Goal: Task Accomplishment & Management: Manage account settings

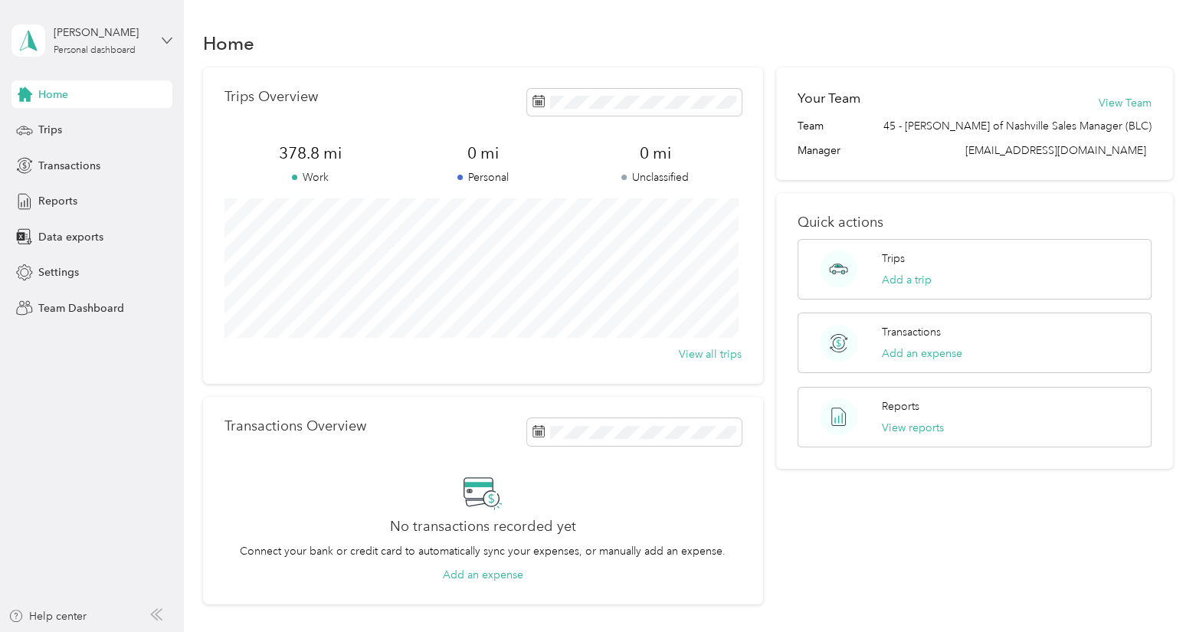
click at [167, 36] on icon at bounding box center [167, 40] width 11 height 11
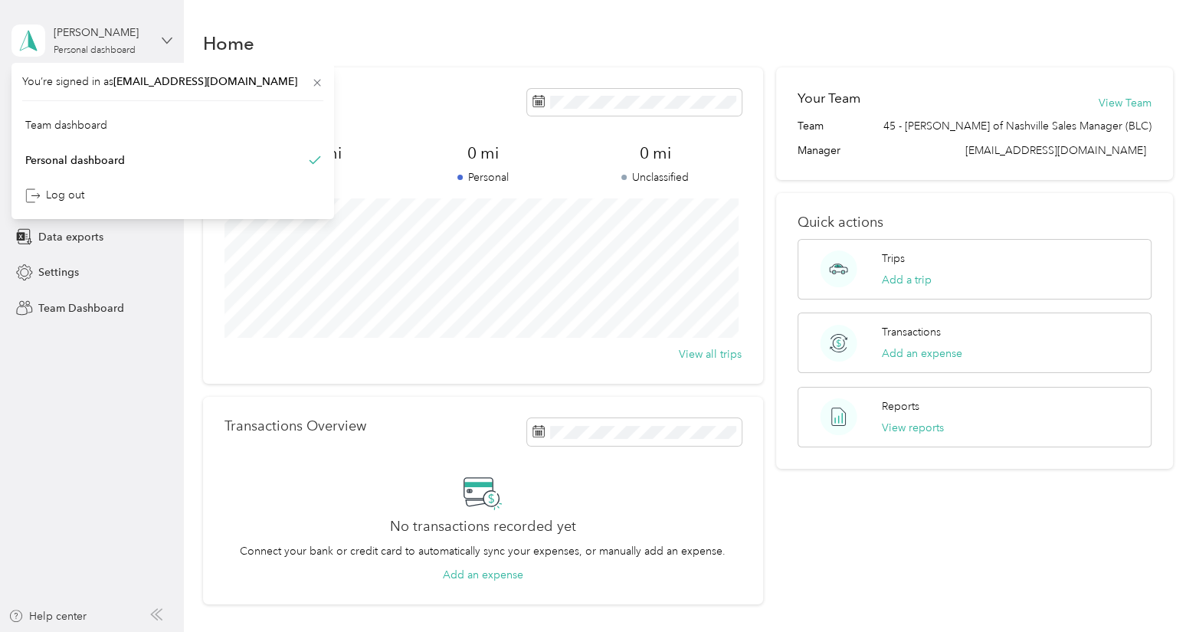
click at [167, 36] on icon at bounding box center [167, 40] width 11 height 11
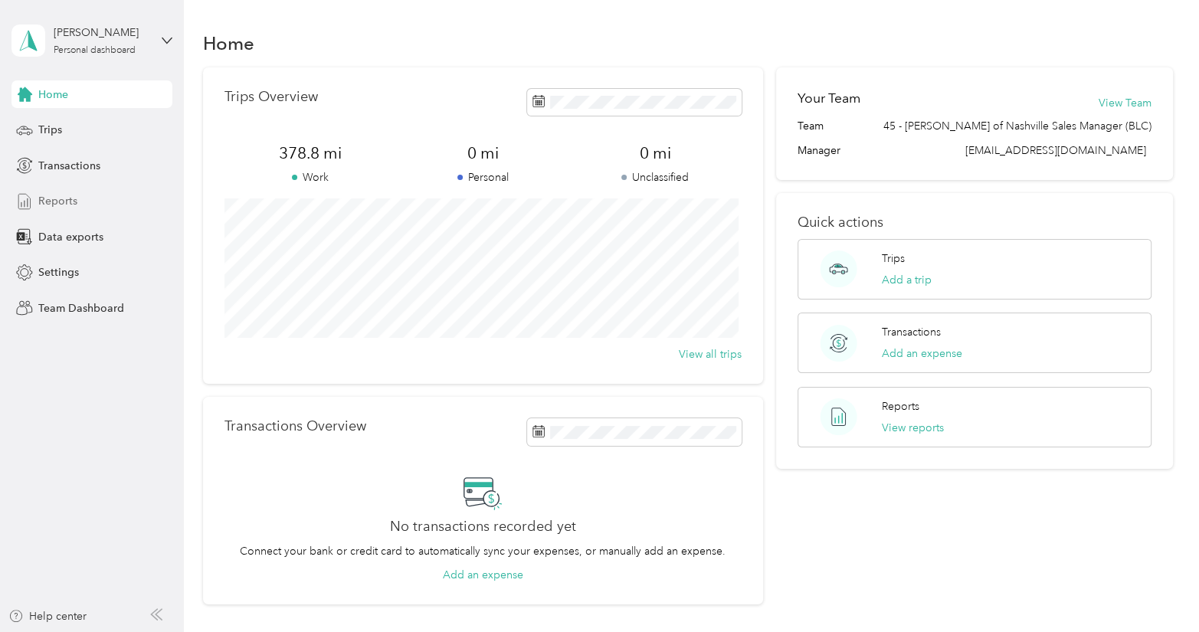
click at [52, 196] on span "Reports" at bounding box center [57, 201] width 39 height 16
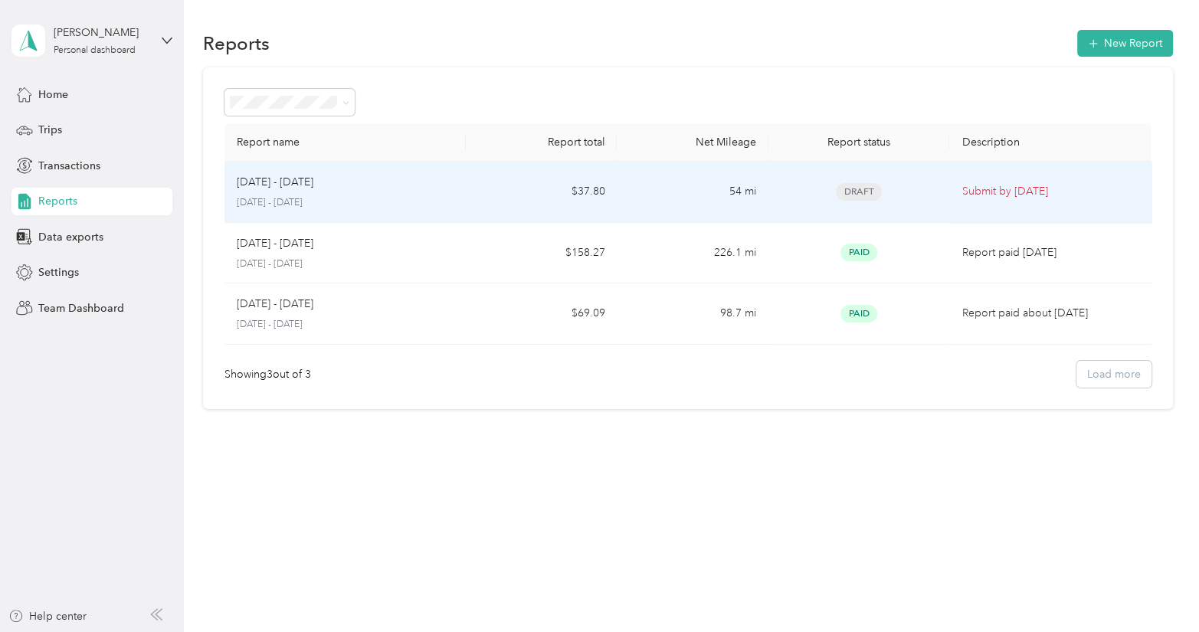
click at [1001, 189] on p "Submit by [DATE]" at bounding box center [1050, 191] width 177 height 17
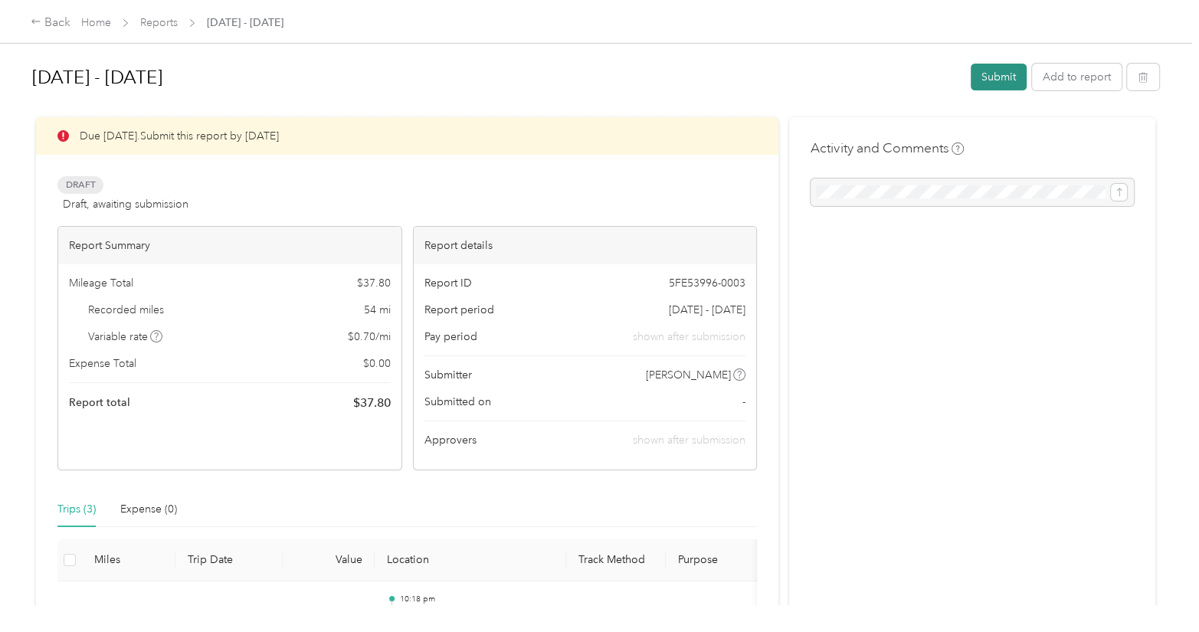
click at [978, 83] on button "Submit" at bounding box center [999, 77] width 56 height 27
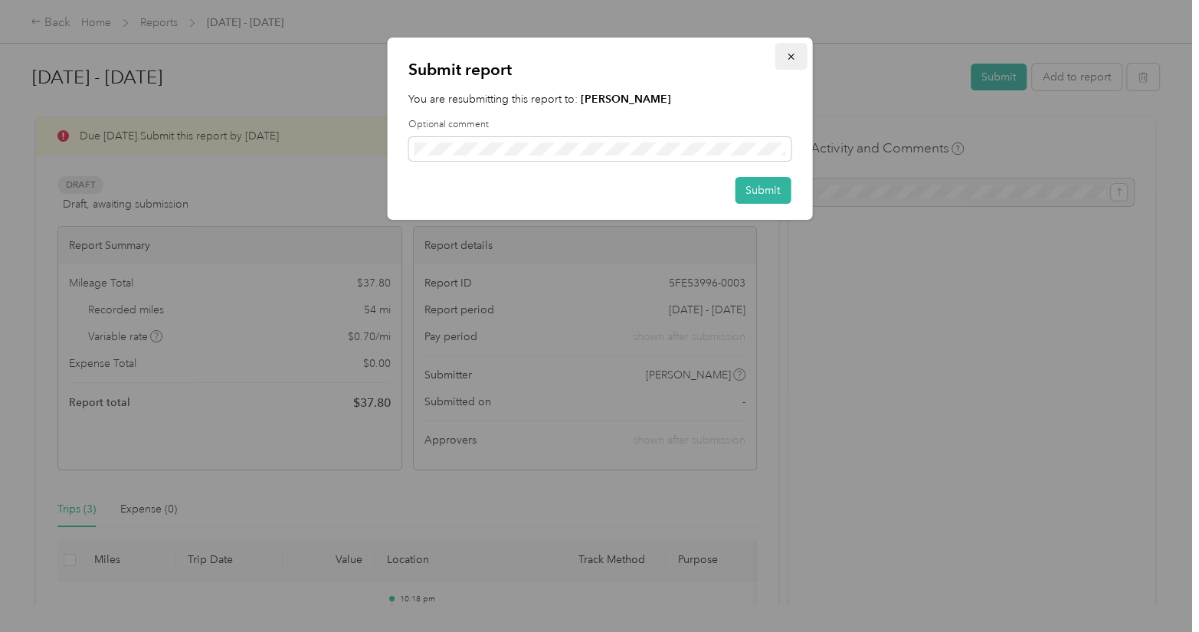
click at [792, 53] on icon "button" at bounding box center [791, 56] width 11 height 11
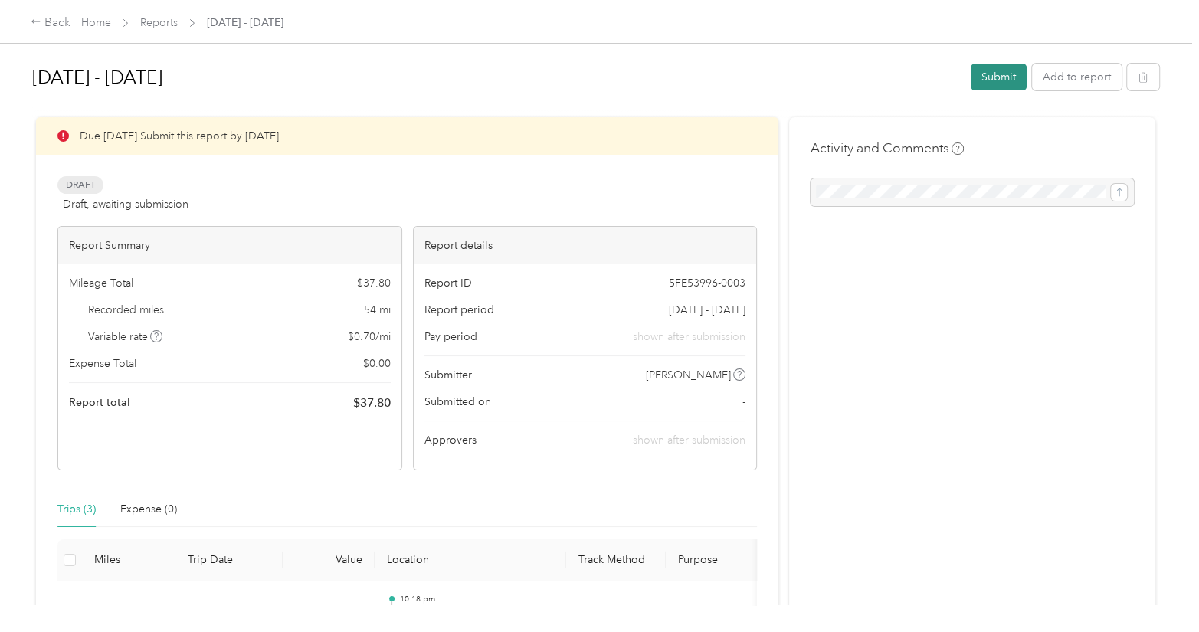
click at [983, 84] on button "Submit" at bounding box center [999, 77] width 56 height 27
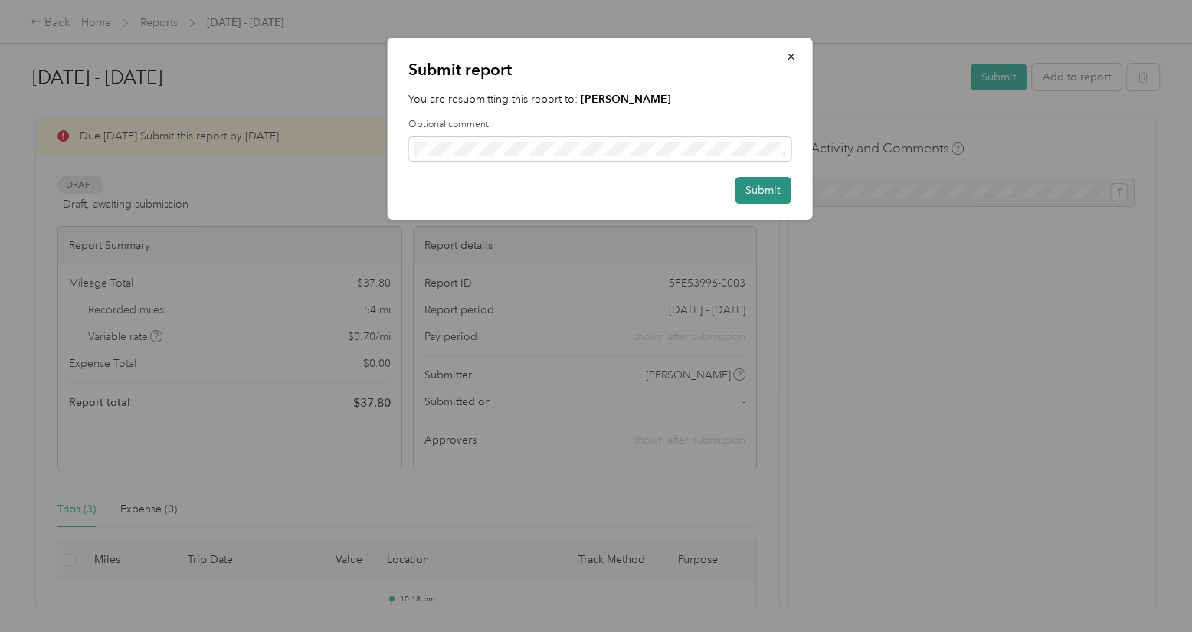
click at [753, 195] on button "Submit" at bounding box center [763, 190] width 56 height 27
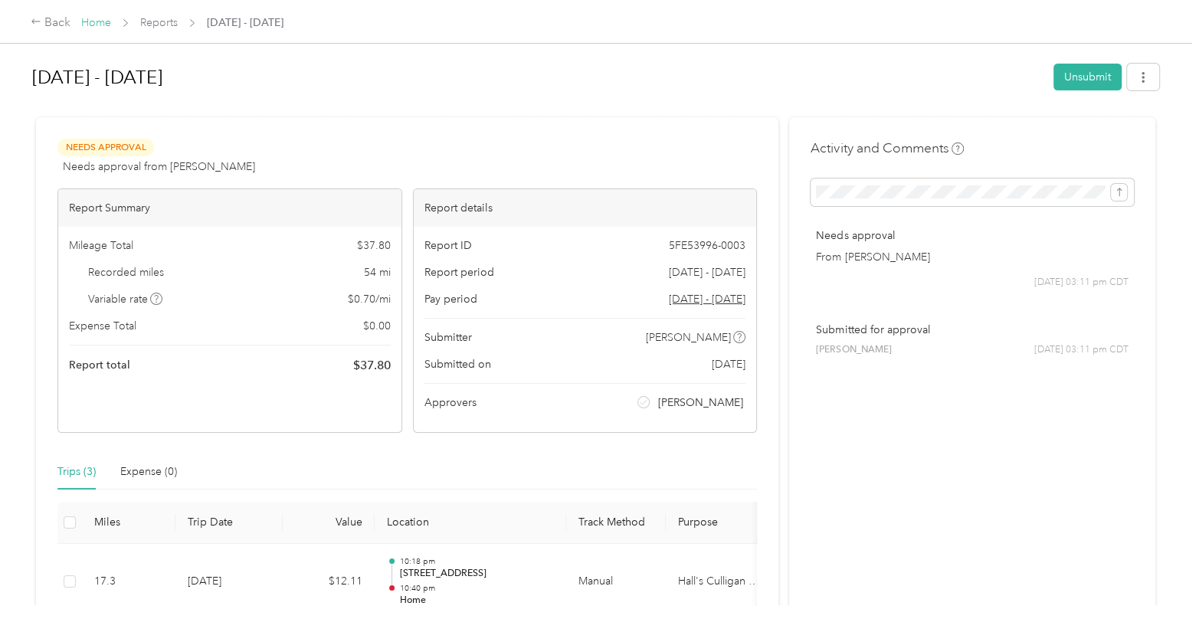
click at [98, 20] on link "Home" at bounding box center [96, 22] width 30 height 13
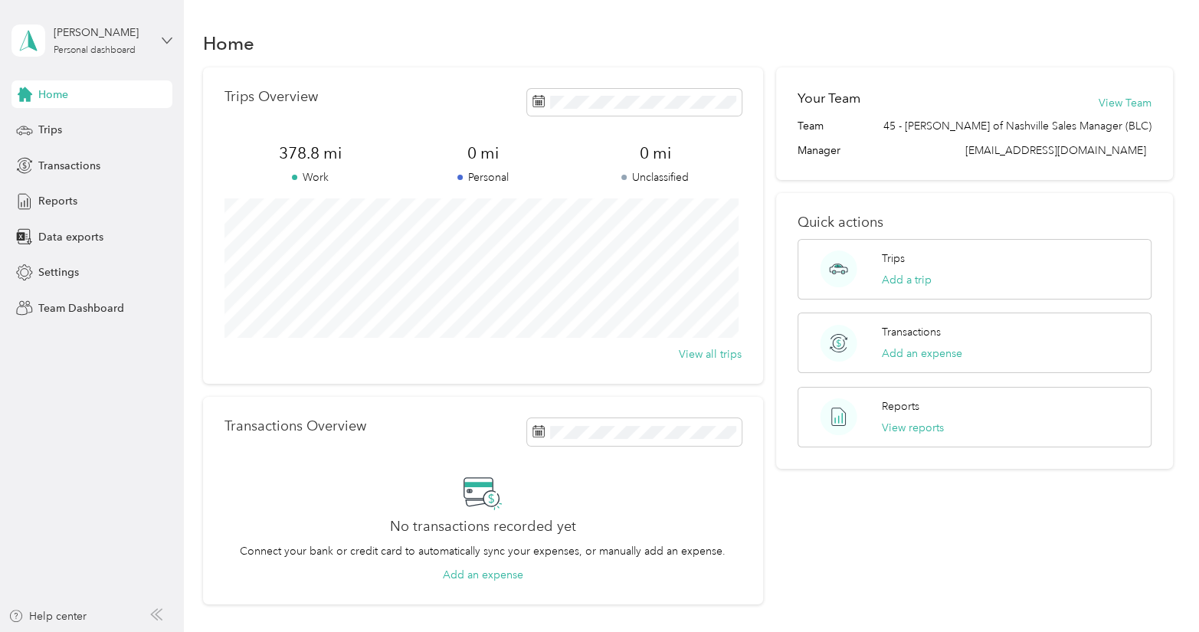
click at [166, 38] on icon at bounding box center [167, 40] width 11 height 11
click at [97, 126] on div "Team dashboard" at bounding box center [172, 116] width 301 height 27
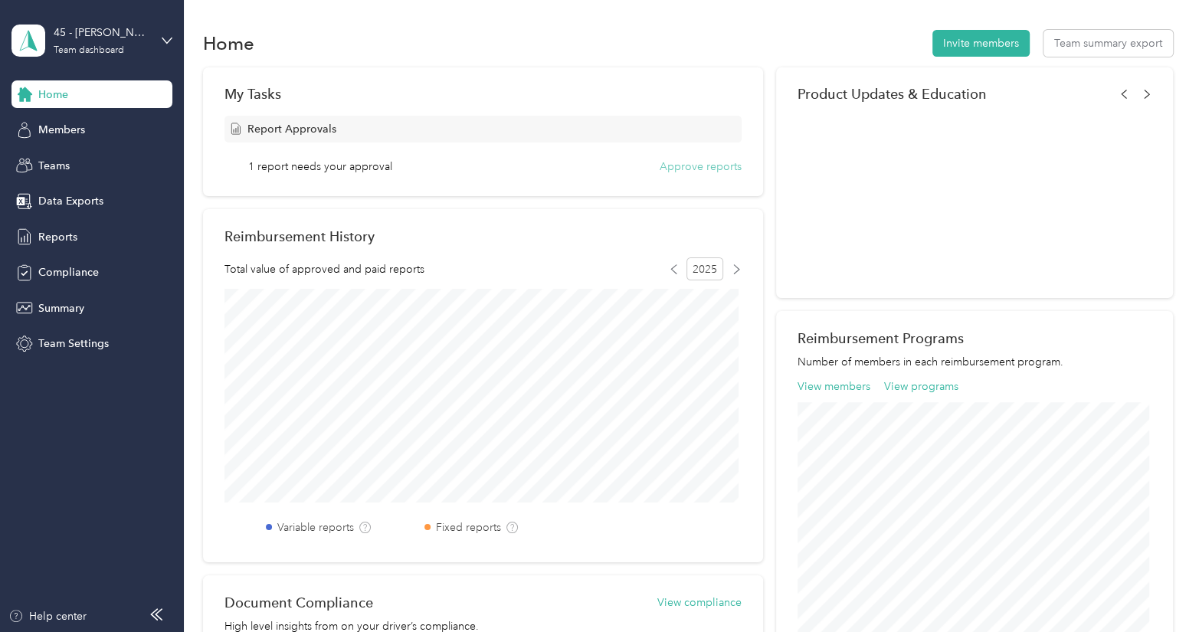
click at [685, 166] on button "Approve reports" at bounding box center [701, 167] width 82 height 16
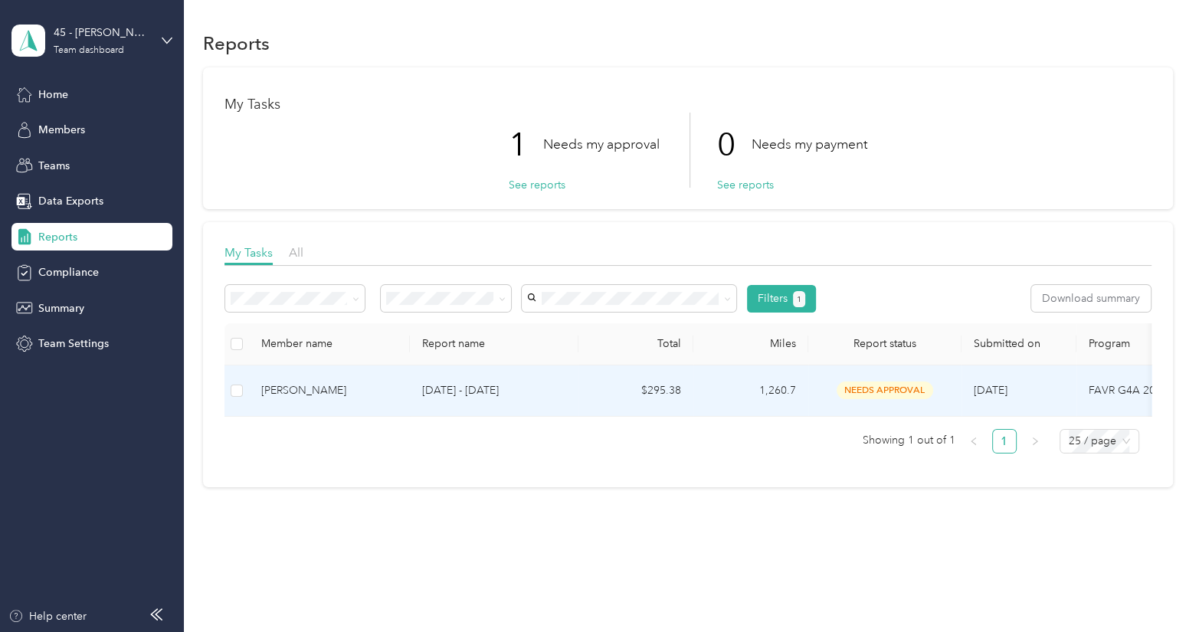
click at [314, 391] on div "[PERSON_NAME]" at bounding box center [329, 390] width 136 height 17
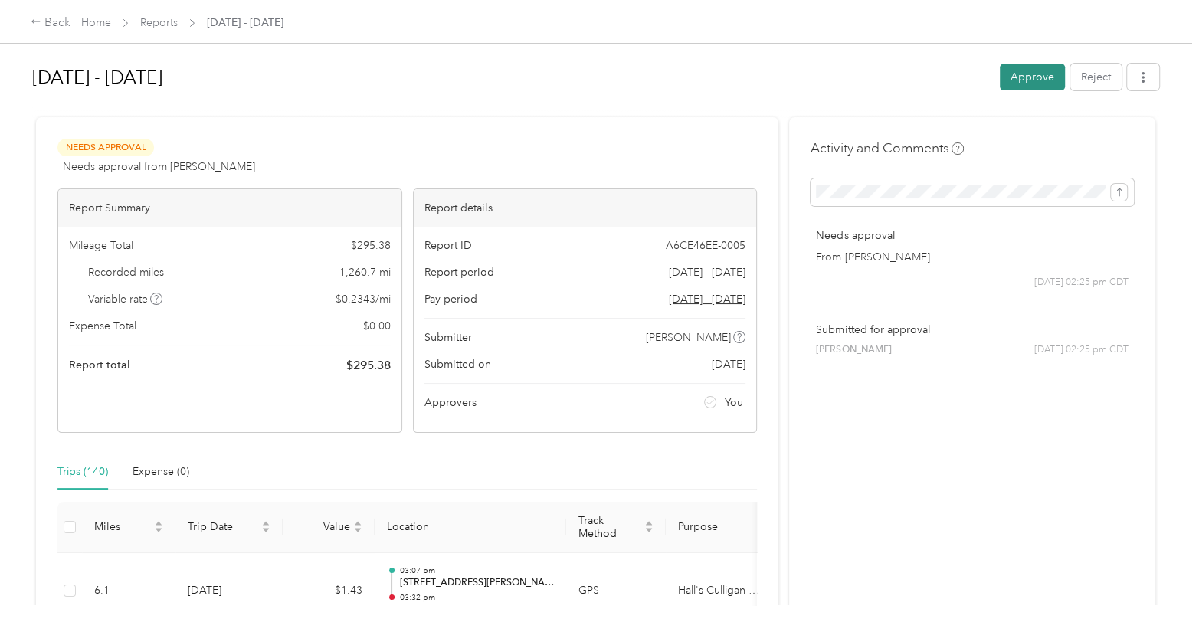
click at [1045, 77] on button "Approve" at bounding box center [1032, 77] width 65 height 27
